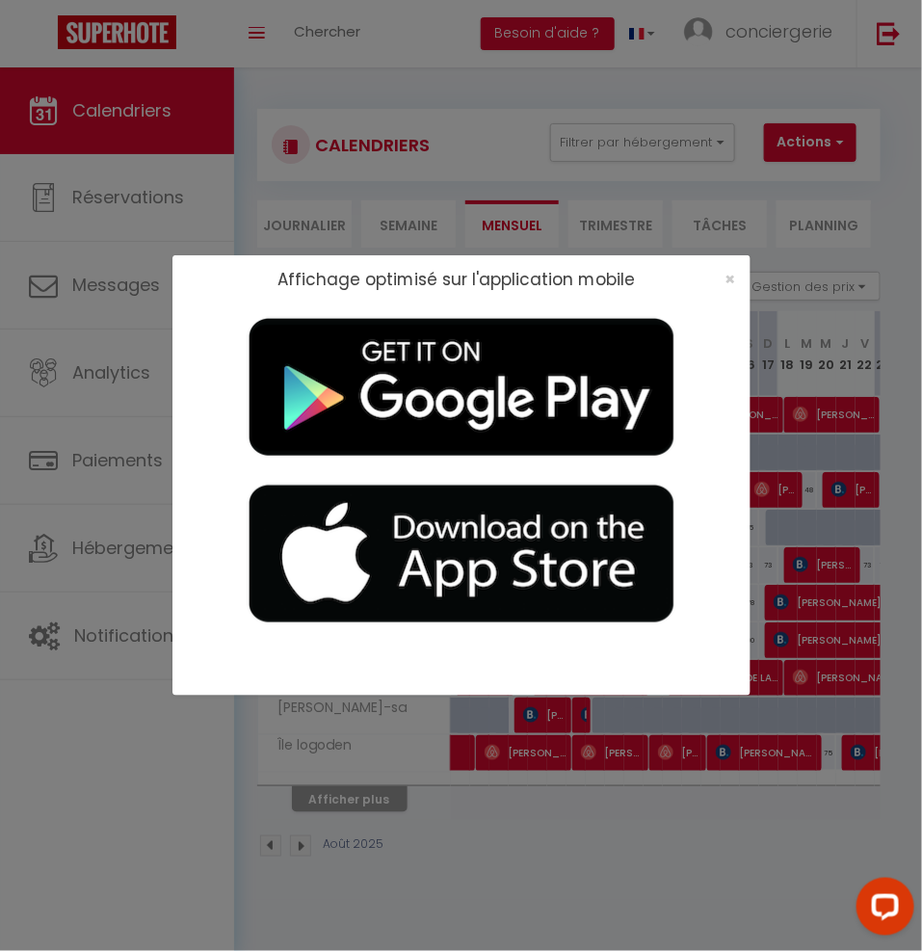
click at [736, 280] on div "×" at bounding box center [725, 279] width 48 height 19
click at [726, 276] on span "×" at bounding box center [731, 279] width 11 height 24
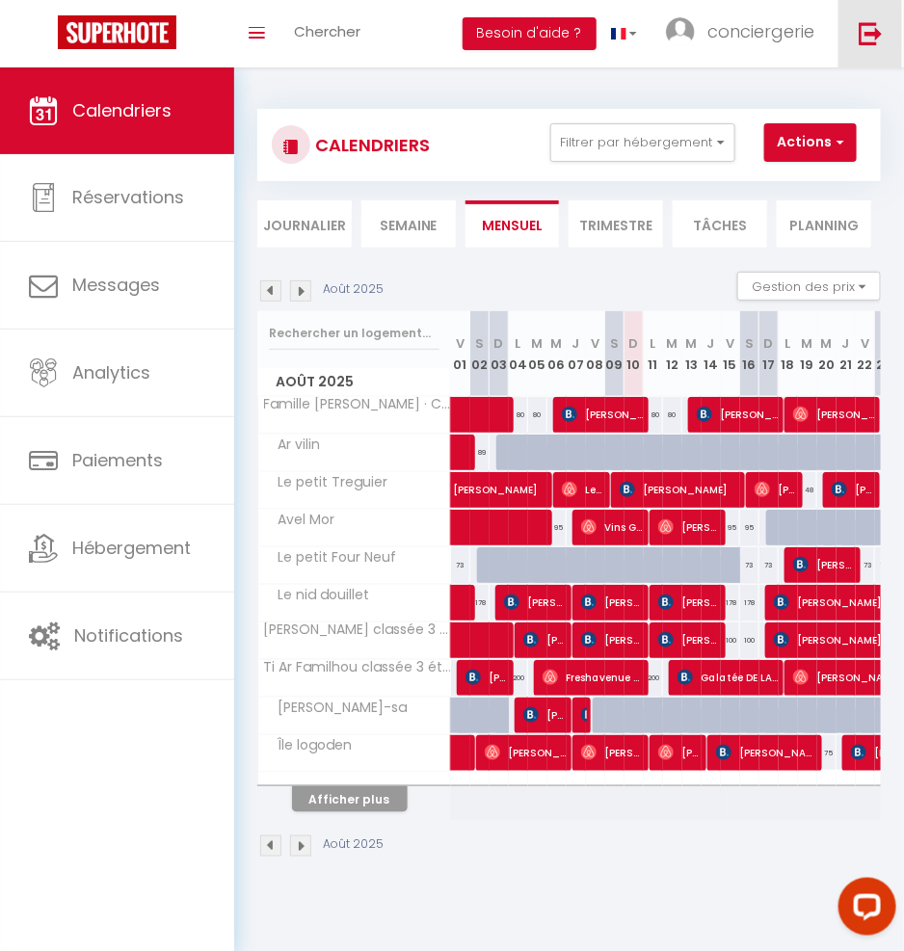
click at [869, 36] on img at bounding box center [871, 33] width 24 height 24
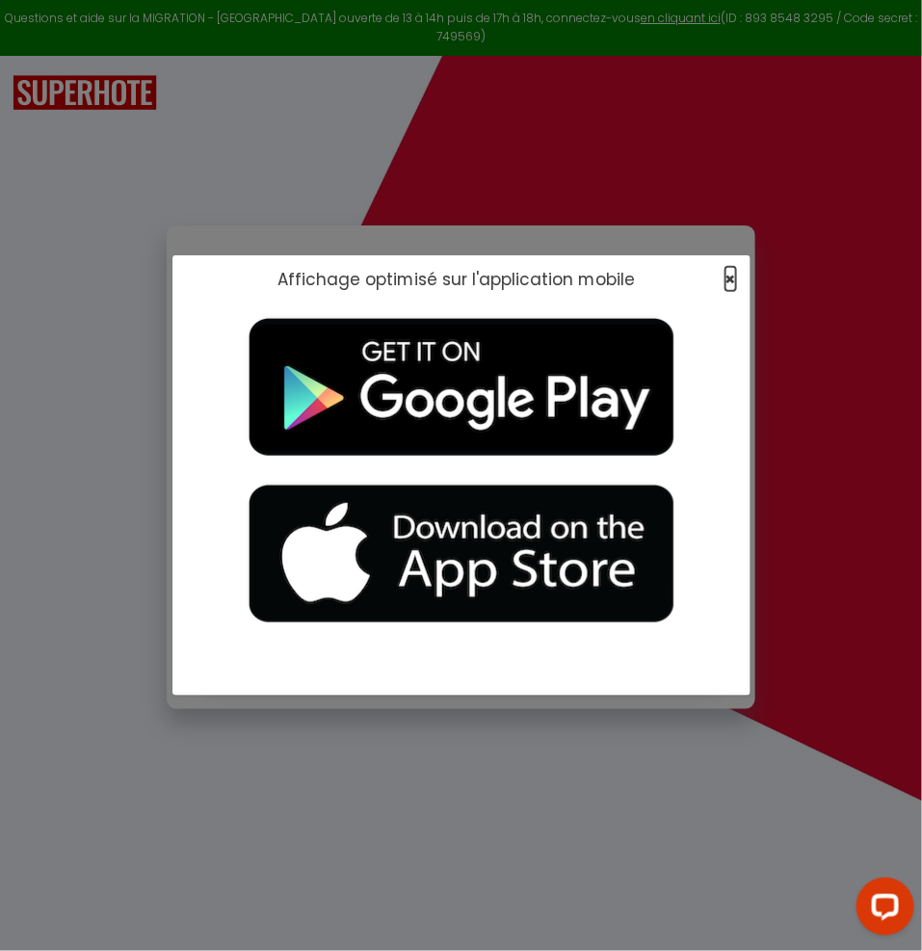
click at [728, 275] on span "×" at bounding box center [731, 279] width 11 height 24
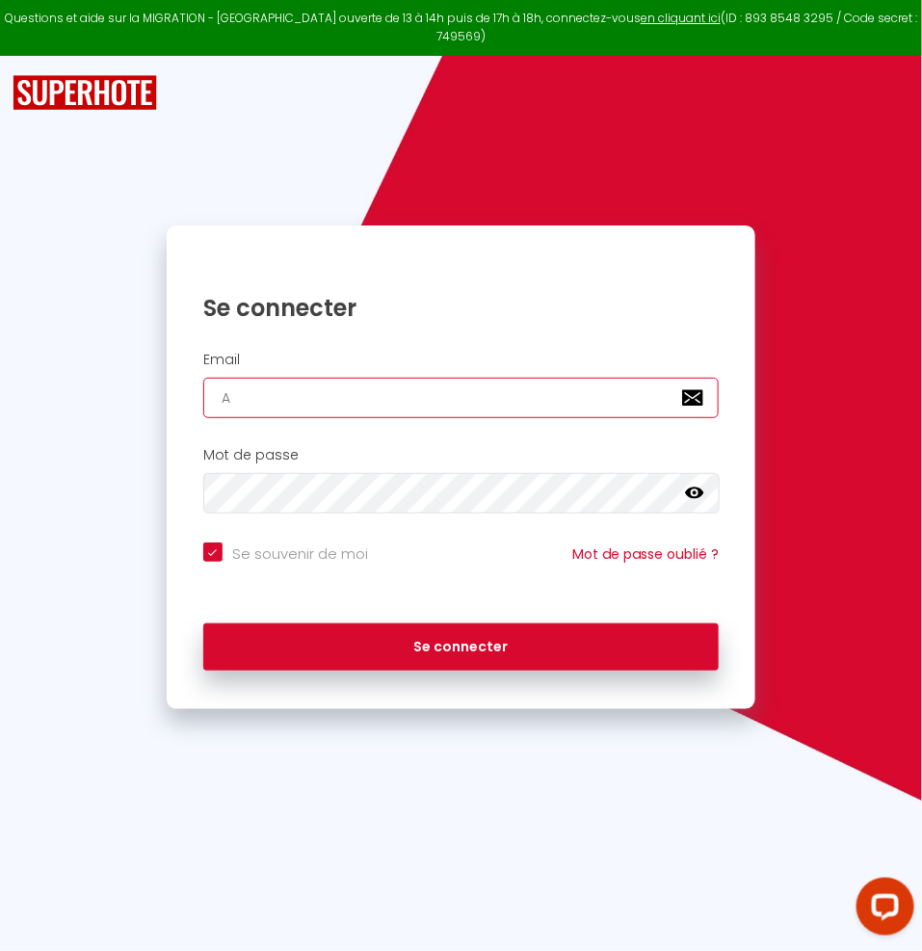
click at [447, 378] on input "A" at bounding box center [461, 398] width 516 height 40
checkbox input "true"
paste input "[EMAIL_ADDRESS][DOMAIN_NAME]"
type input "[EMAIL_ADDRESS][DOMAIN_NAME]"
checkbox input "true"
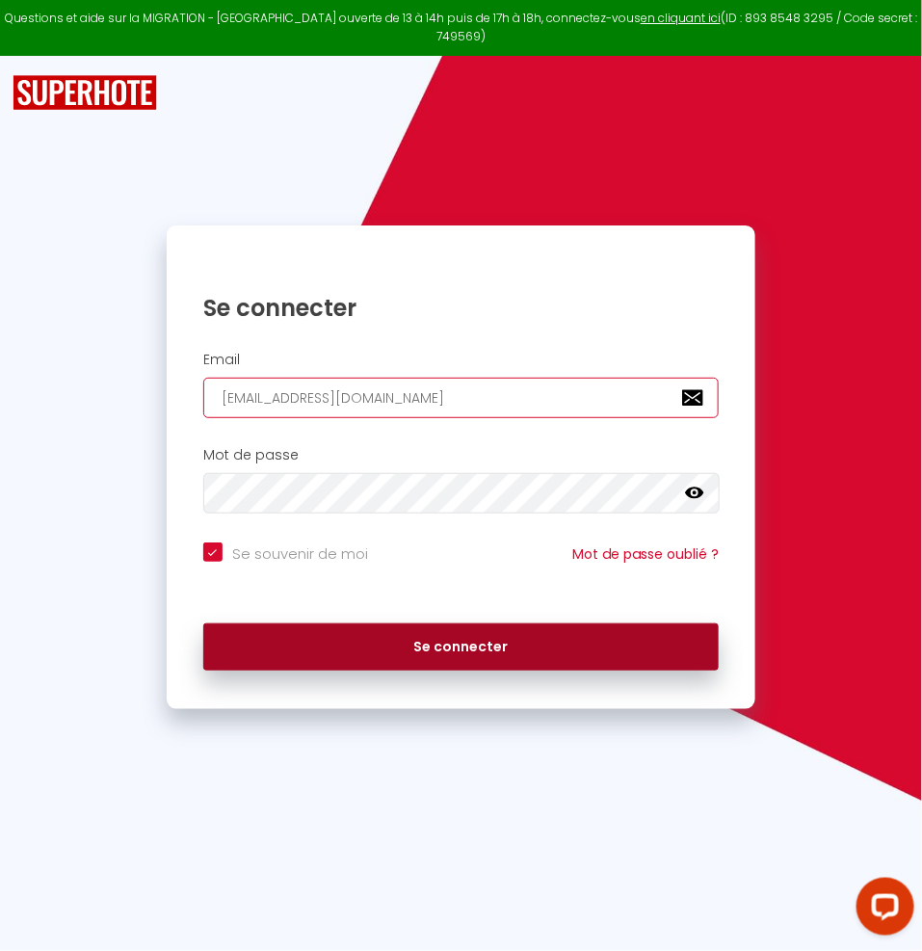
type input "[EMAIL_ADDRESS][DOMAIN_NAME]"
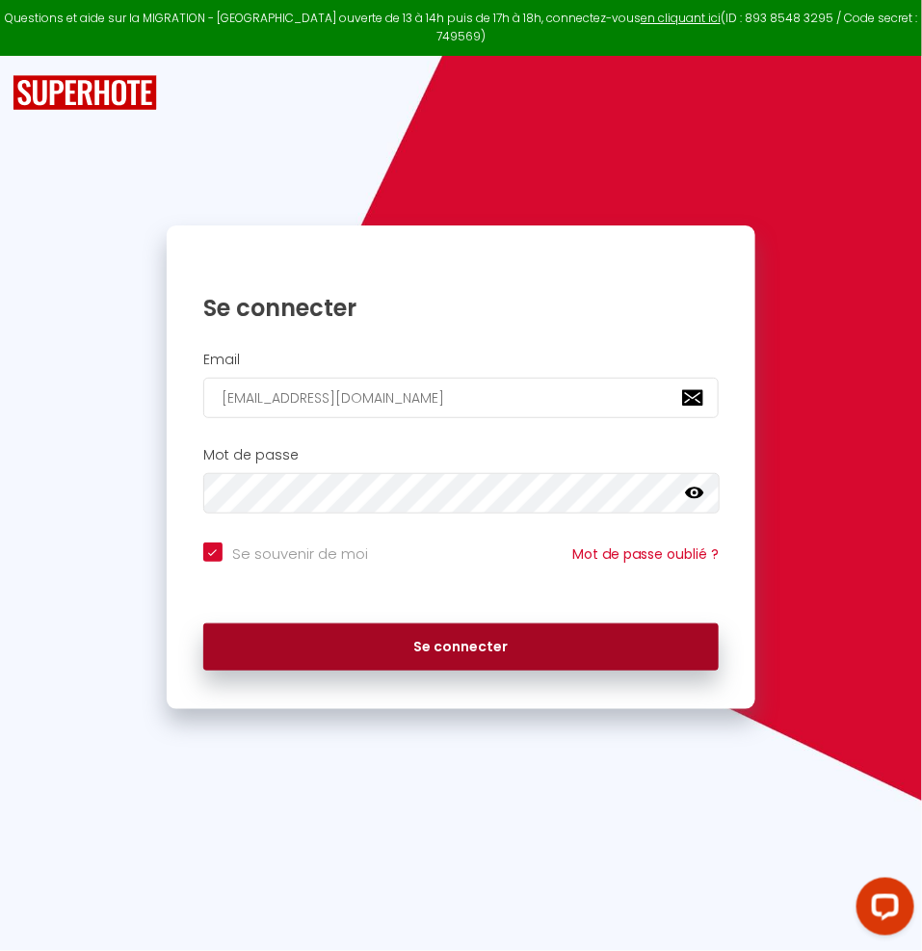
click at [505, 626] on button "Se connecter" at bounding box center [461, 648] width 516 height 48
checkbox input "true"
